Goal: Navigation & Orientation: Find specific page/section

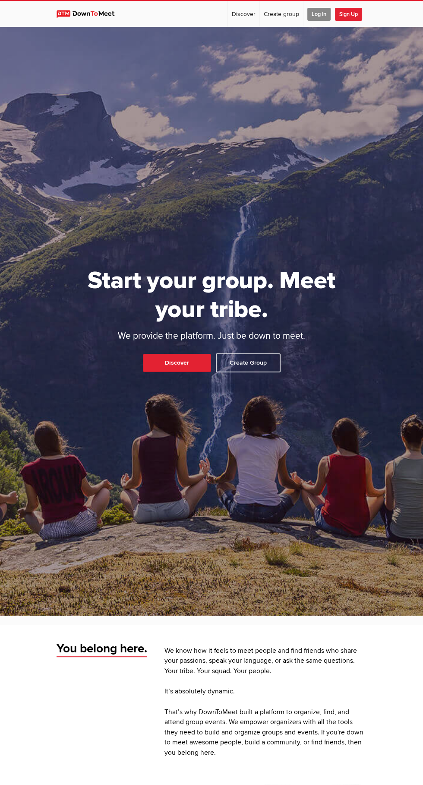
click at [318, 14] on span "Log In" at bounding box center [318, 14] width 23 height 13
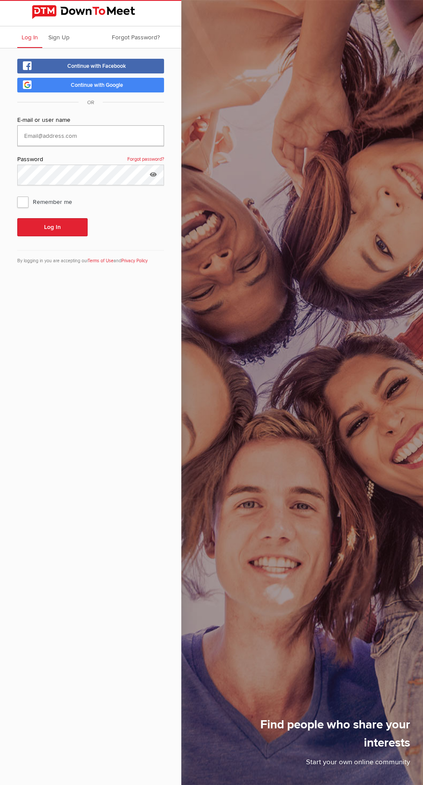
click at [120, 135] on input "text" at bounding box center [90, 135] width 147 height 21
type input "[PERSON_NAME]"
click at [17, 218] on button "Log In" at bounding box center [52, 227] width 70 height 18
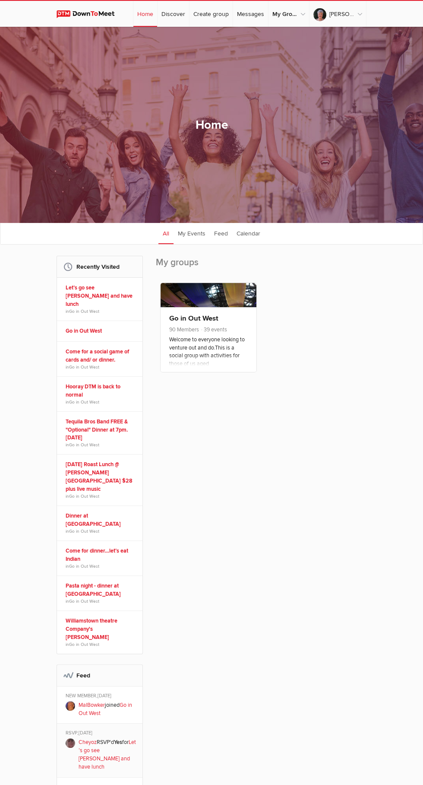
click at [225, 333] on span "39 events" at bounding box center [213, 329] width 27 height 7
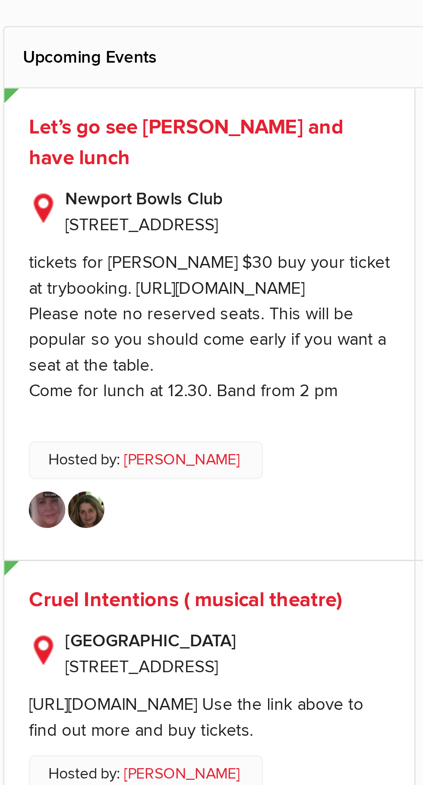
scroll to position [6, 0]
